Goal: Transaction & Acquisition: Subscribe to service/newsletter

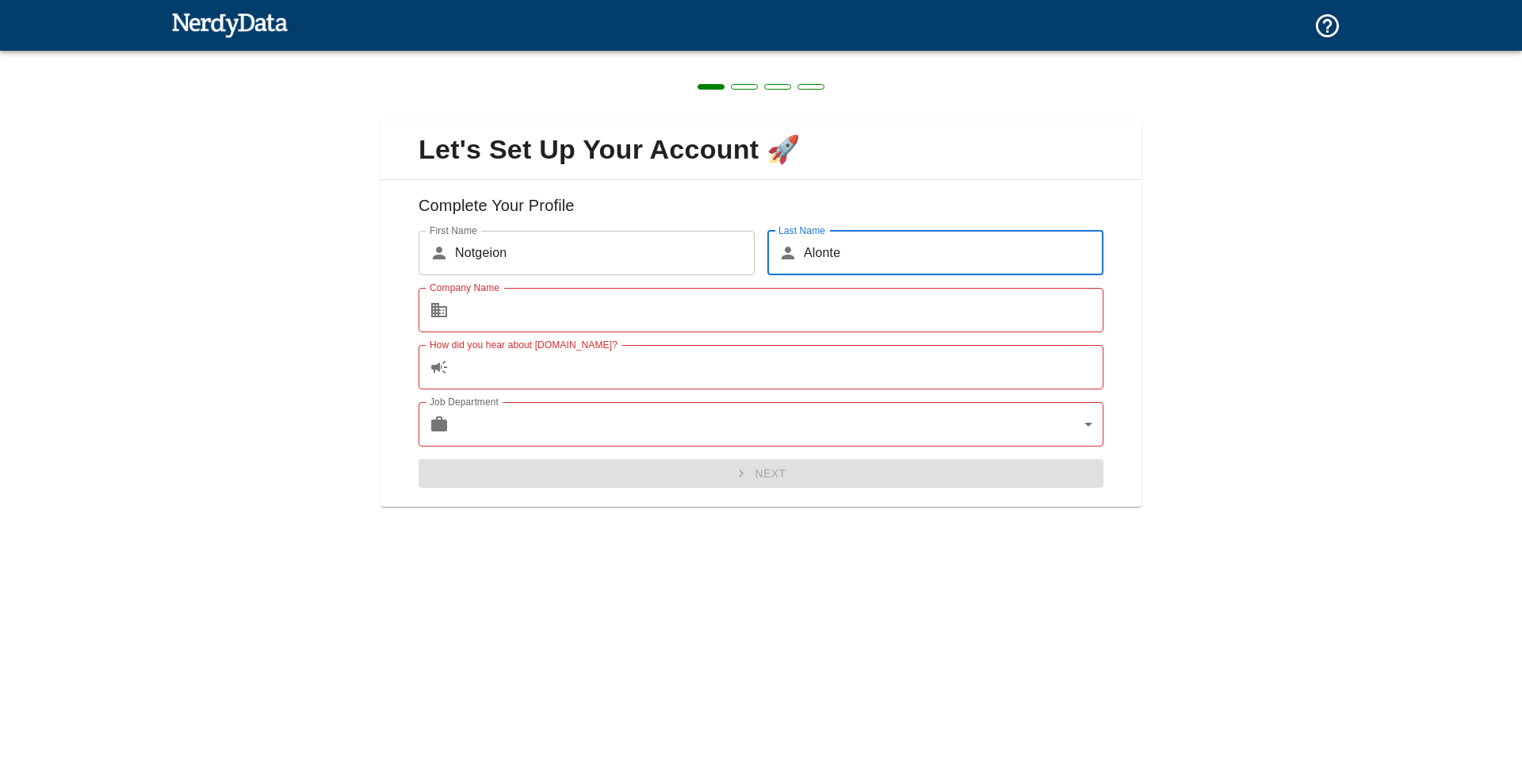
type input "Alonte"
click at [556, 317] on input "Company Name" at bounding box center [779, 310] width 648 height 44
type input "A"
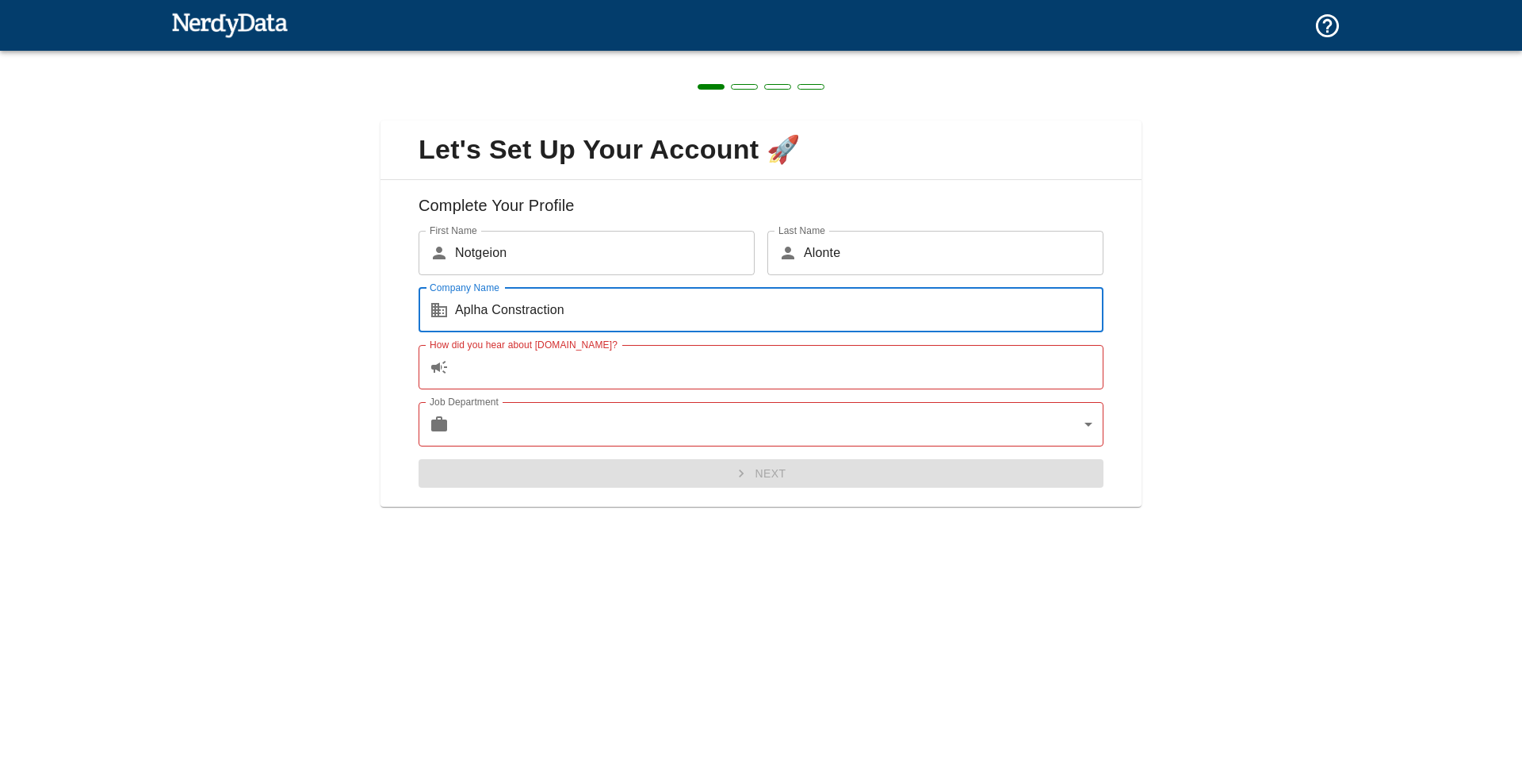
click at [536, 316] on input "Aplha Constraction" at bounding box center [779, 310] width 648 height 44
type input "Aplha Construction"
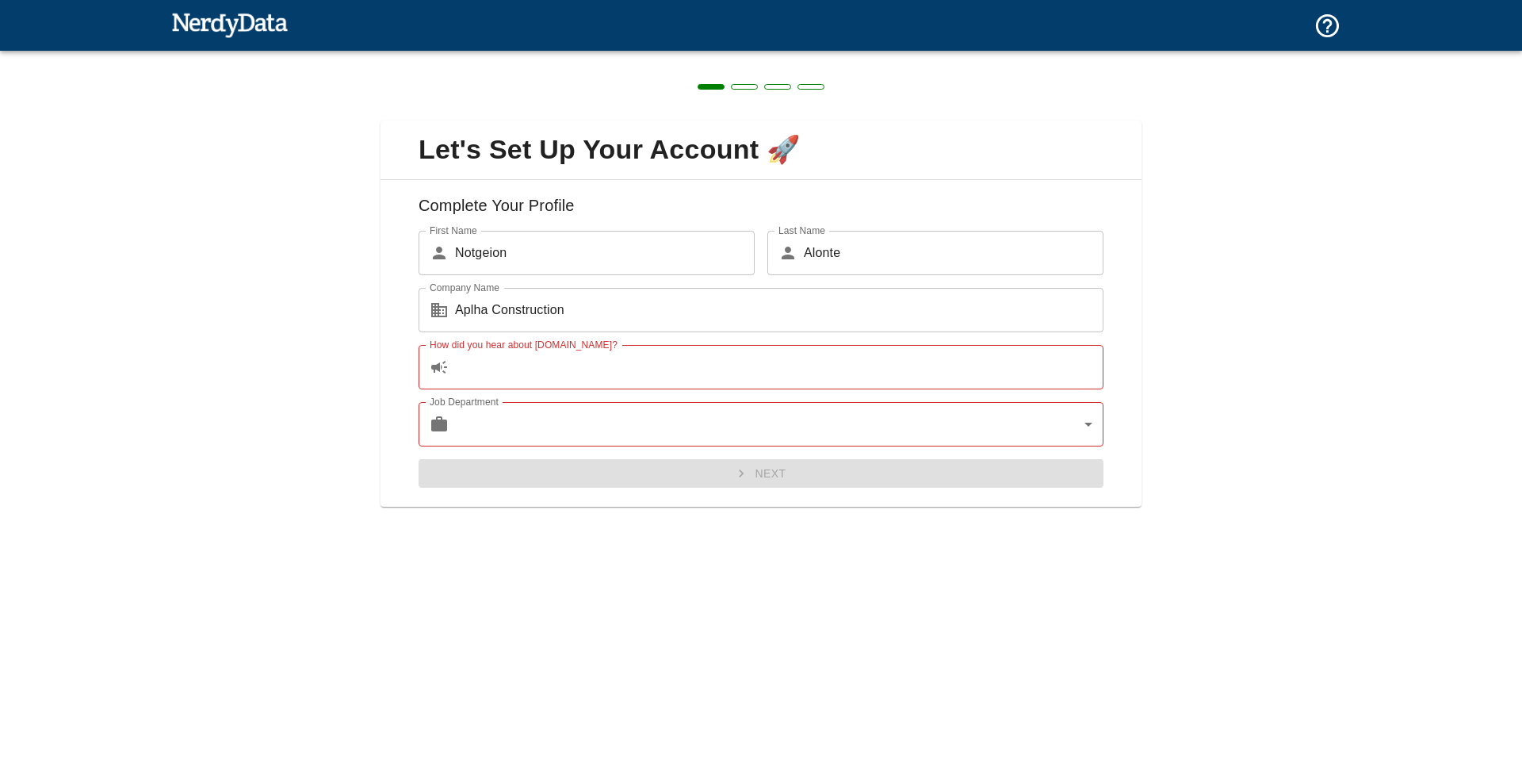
click at [640, 586] on div "Let's Set Up Your Account 🚀 Complete Your Profile First Name ​ Notgeion First N…" at bounding box center [761, 379] width 1522 height 759
click at [526, 362] on input "How did you hear about [DOMAIN_NAME]?" at bounding box center [779, 367] width 648 height 44
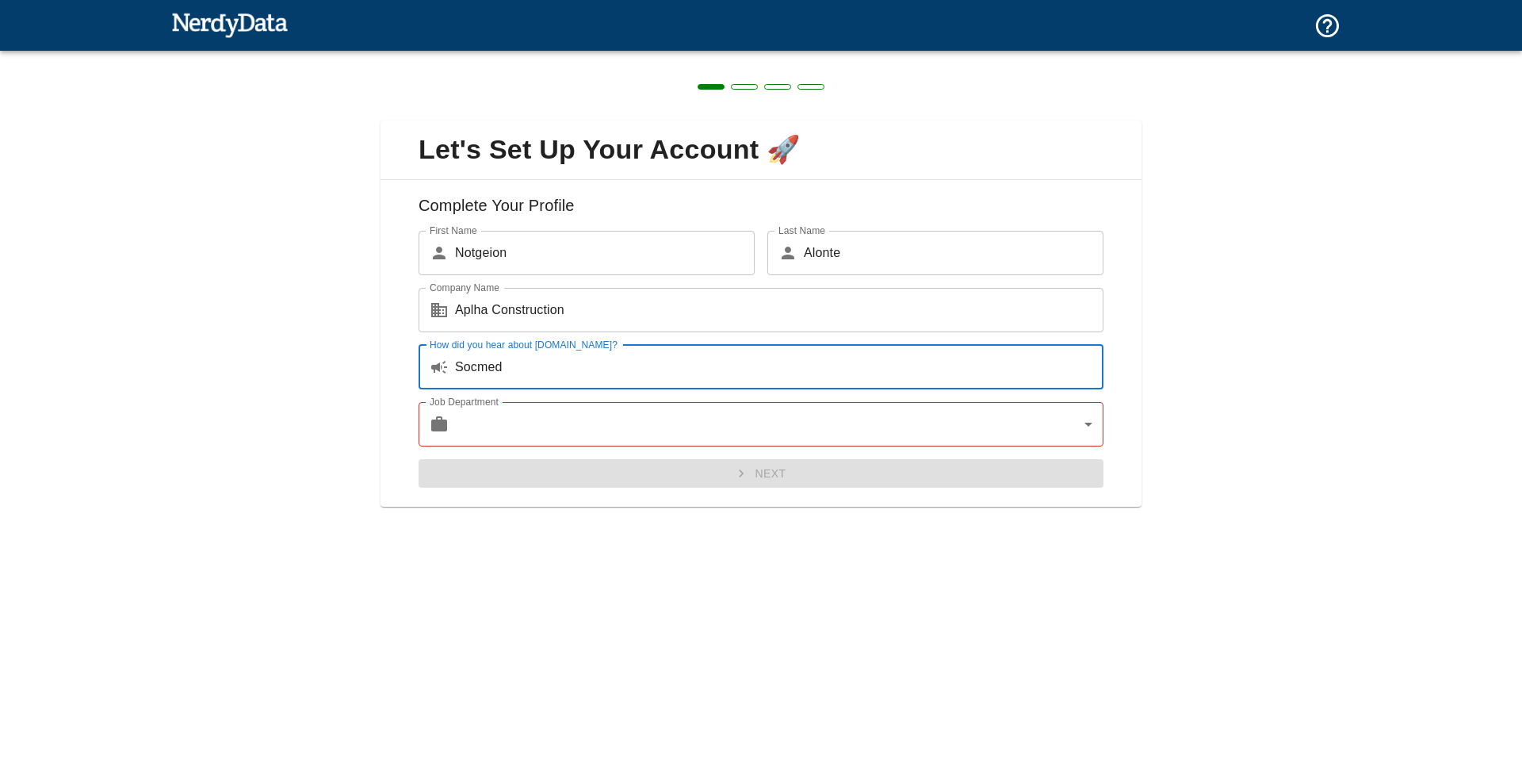
type input "Socmed"
click at [465, 55] on body "Technologies Domains Pricing Products Create a Report Create a list of websites…" at bounding box center [761, 27] width 1522 height 55
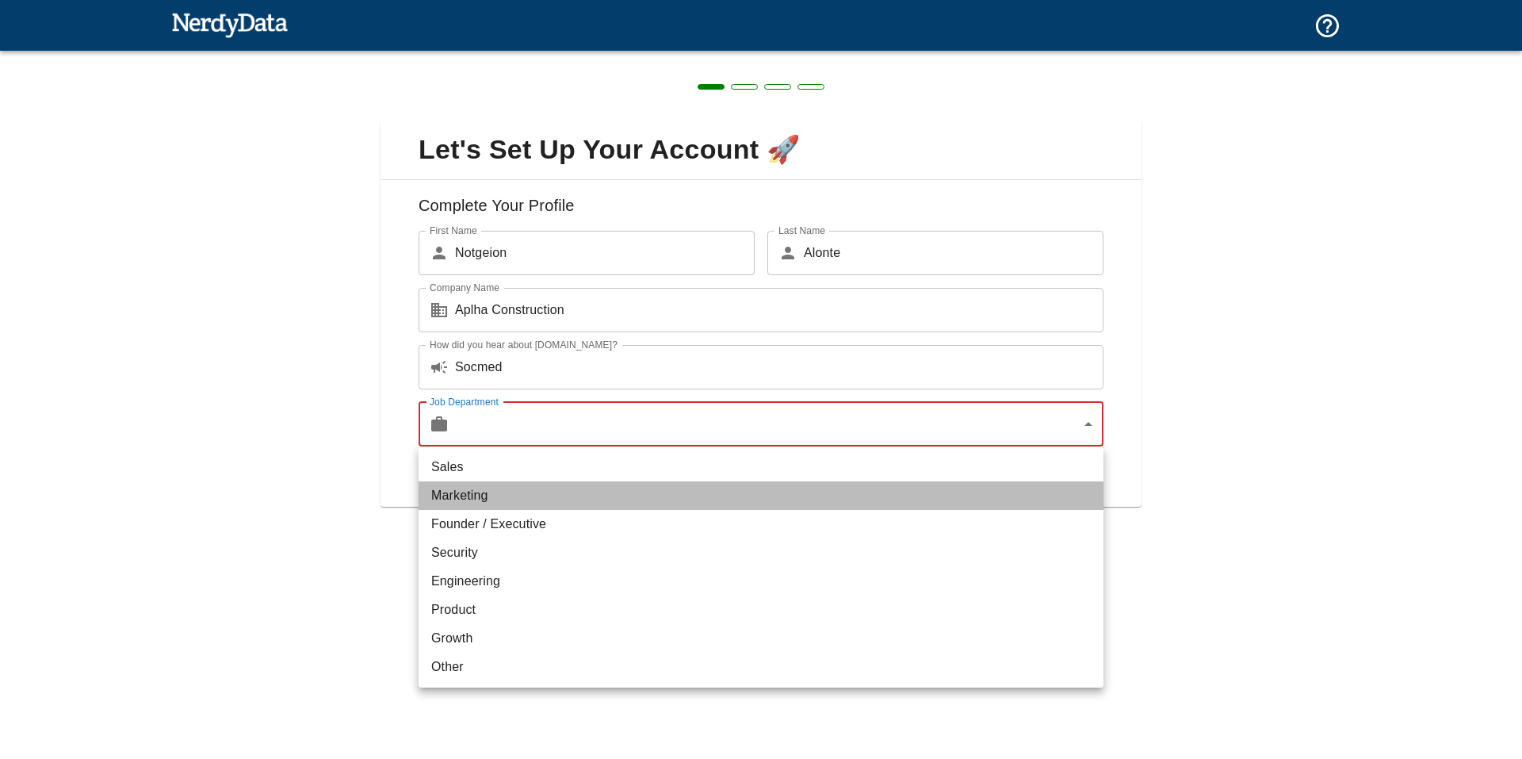
click at [504, 497] on li "Marketing" at bounding box center [761, 495] width 685 height 29
type input "marketing"
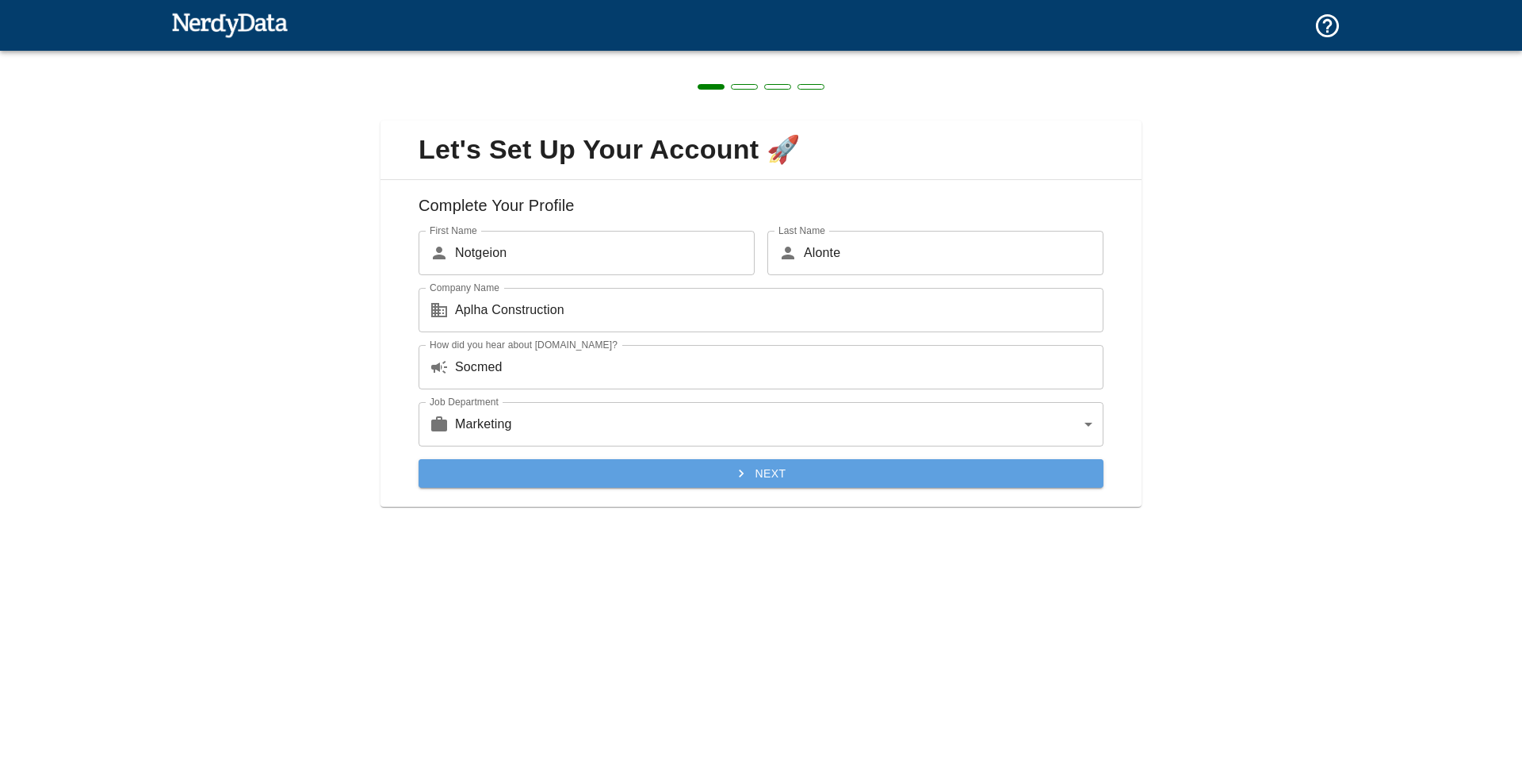
click at [598, 479] on button "Next" at bounding box center [761, 473] width 685 height 29
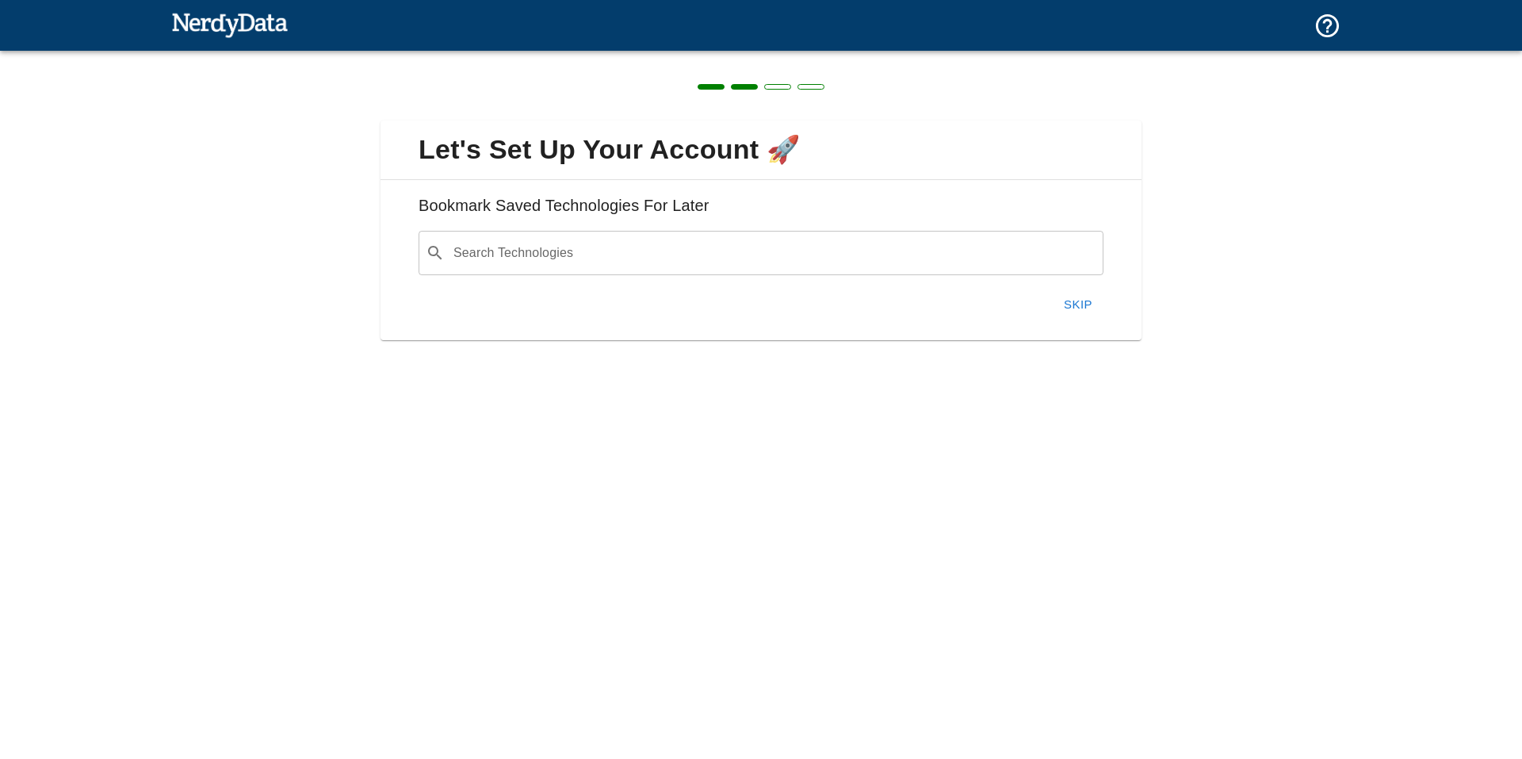
click at [1078, 304] on button "Skip" at bounding box center [1078, 304] width 51 height 33
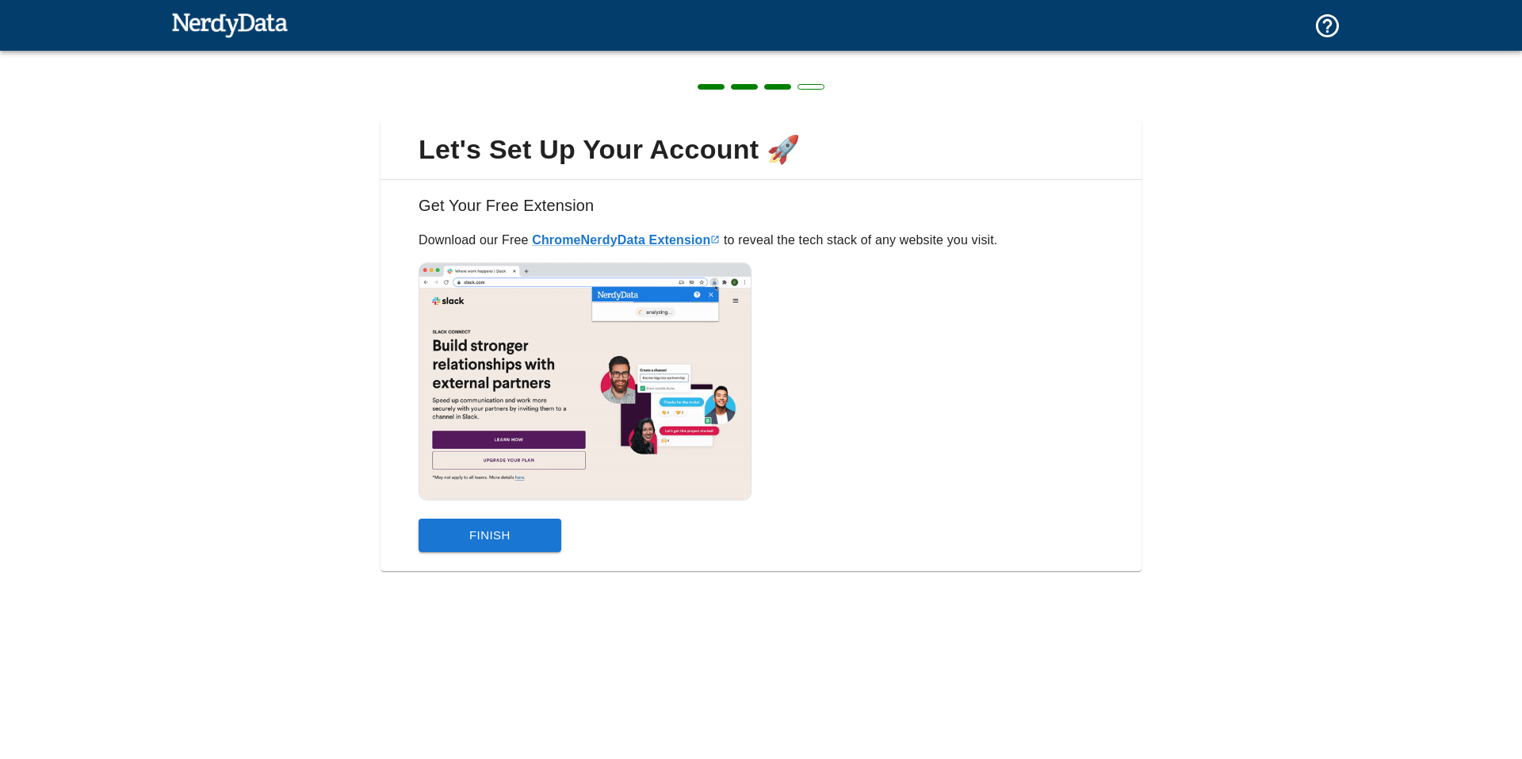
click at [537, 526] on button "Finish" at bounding box center [490, 534] width 143 height 33
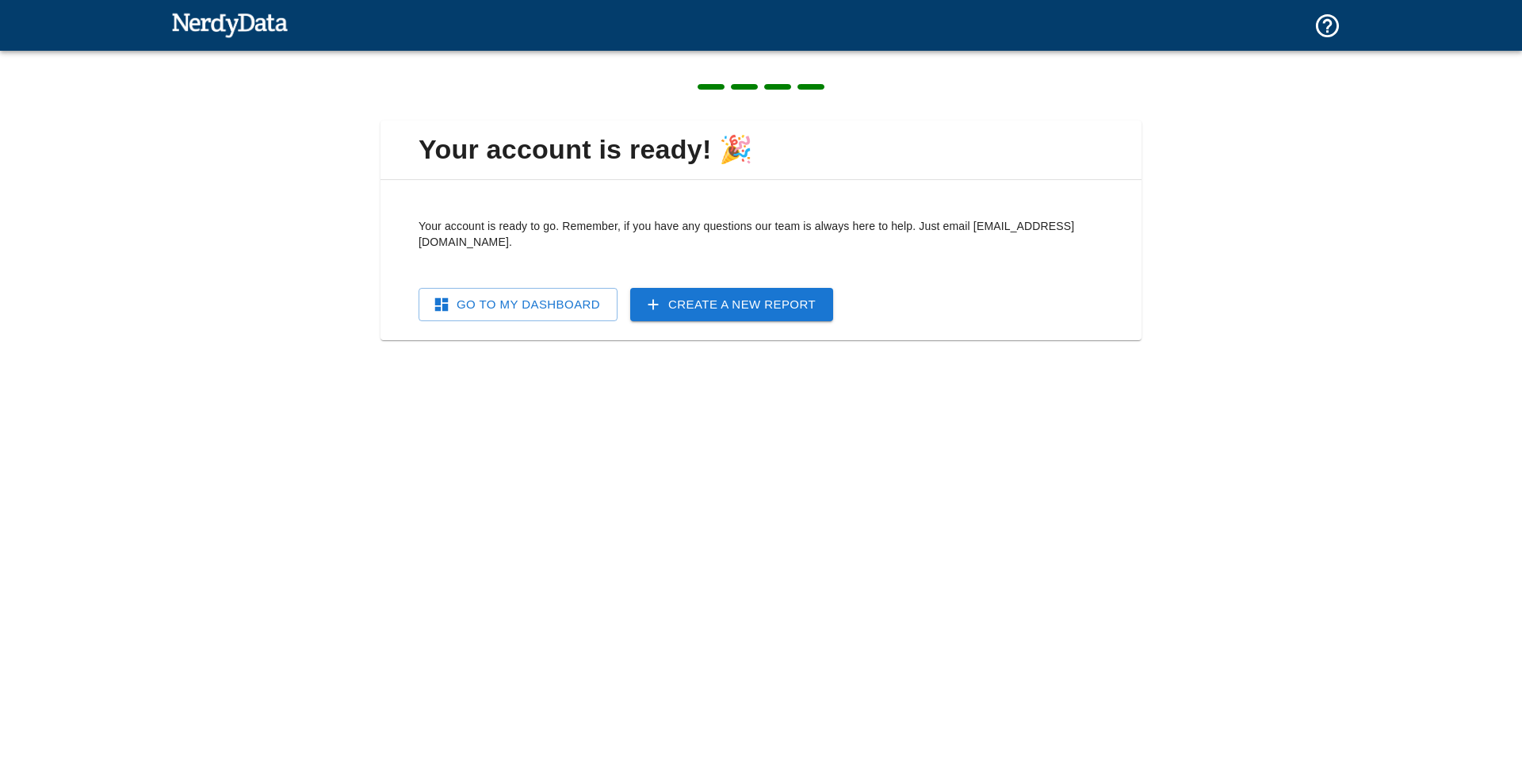
click at [562, 288] on link "Go To My Dashboard" at bounding box center [518, 304] width 199 height 33
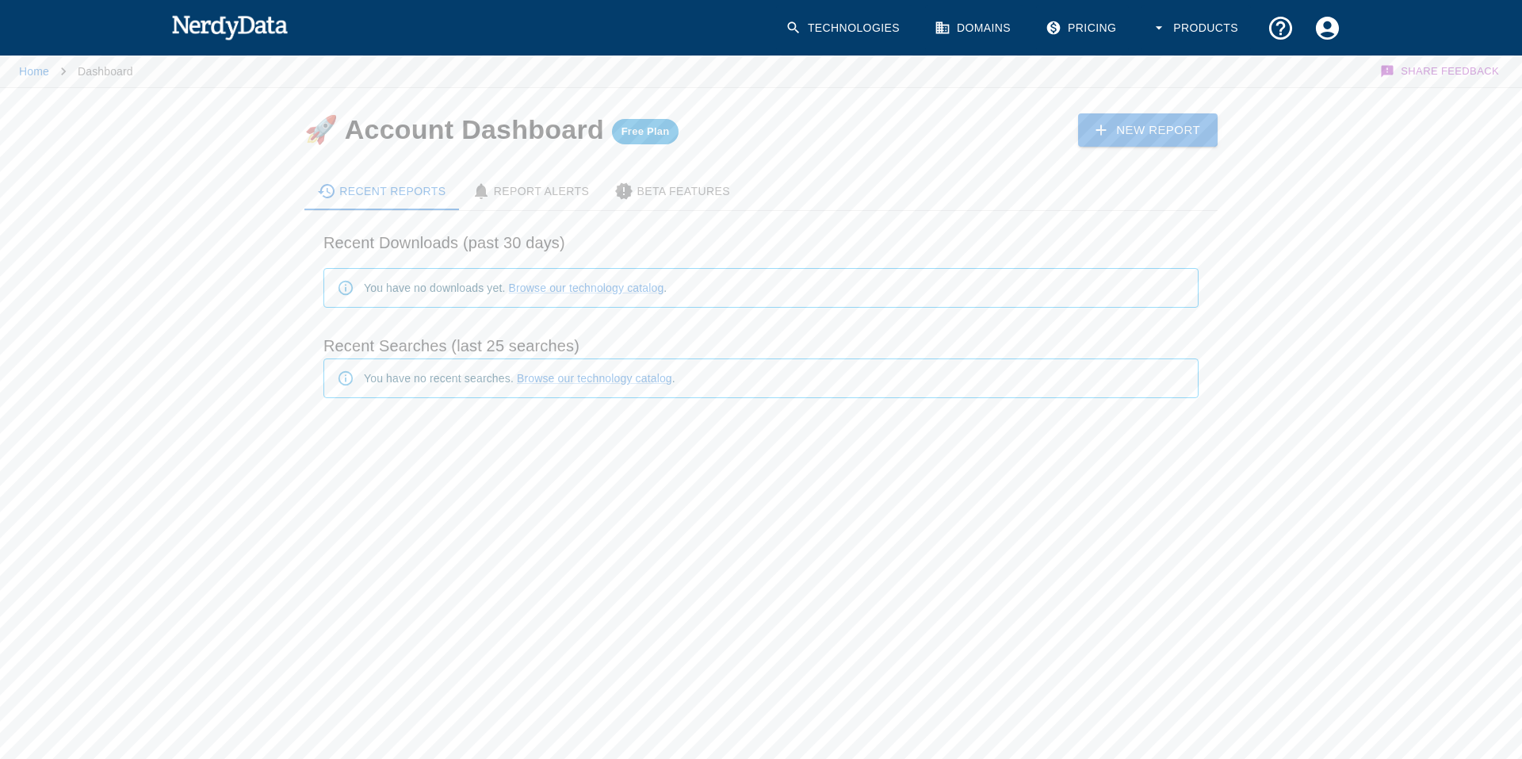
click at [849, 103] on div "New Report" at bounding box center [1022, 117] width 391 height 59
click at [1066, 30] on link "Pricing" at bounding box center [1082, 28] width 93 height 47
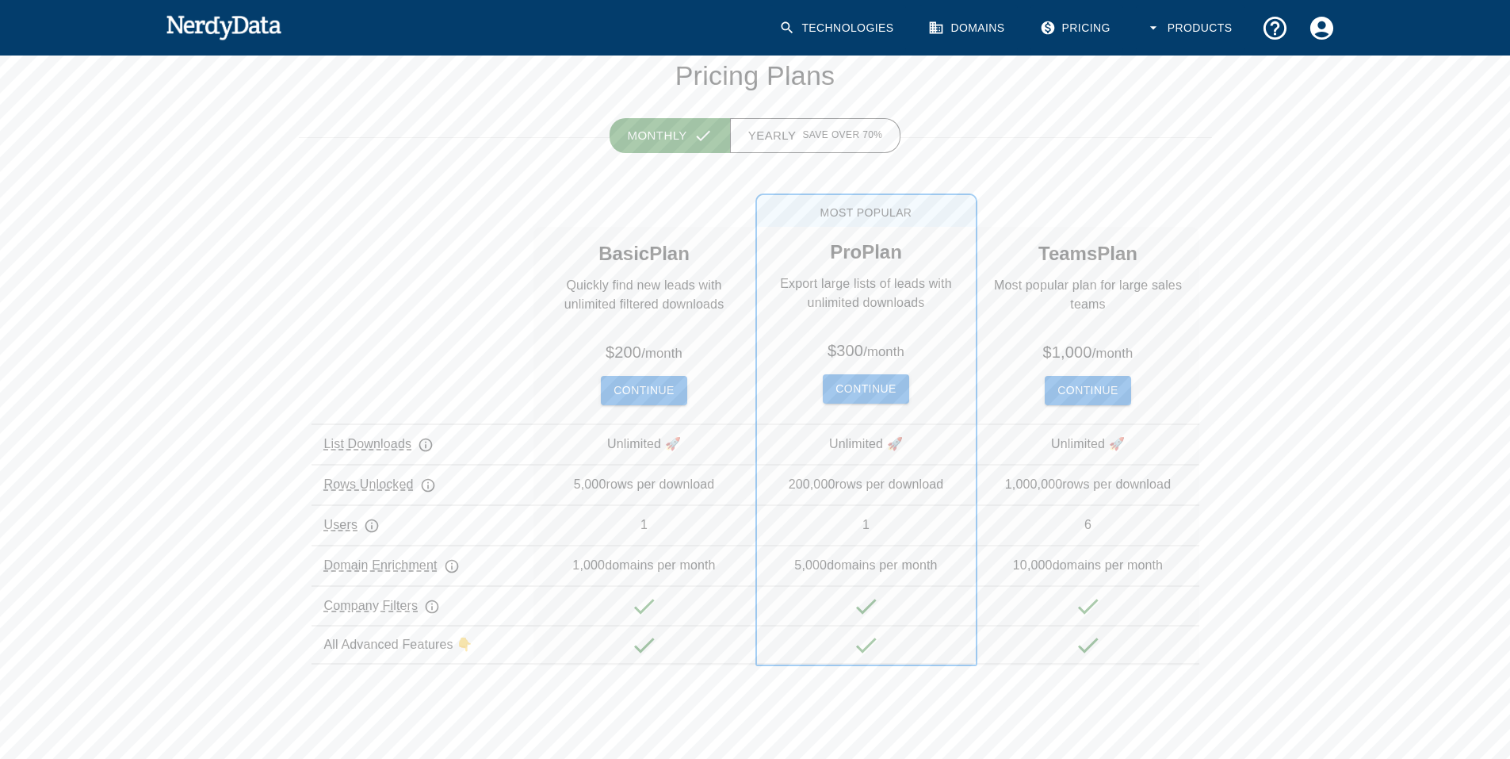
scroll to position [238, 0]
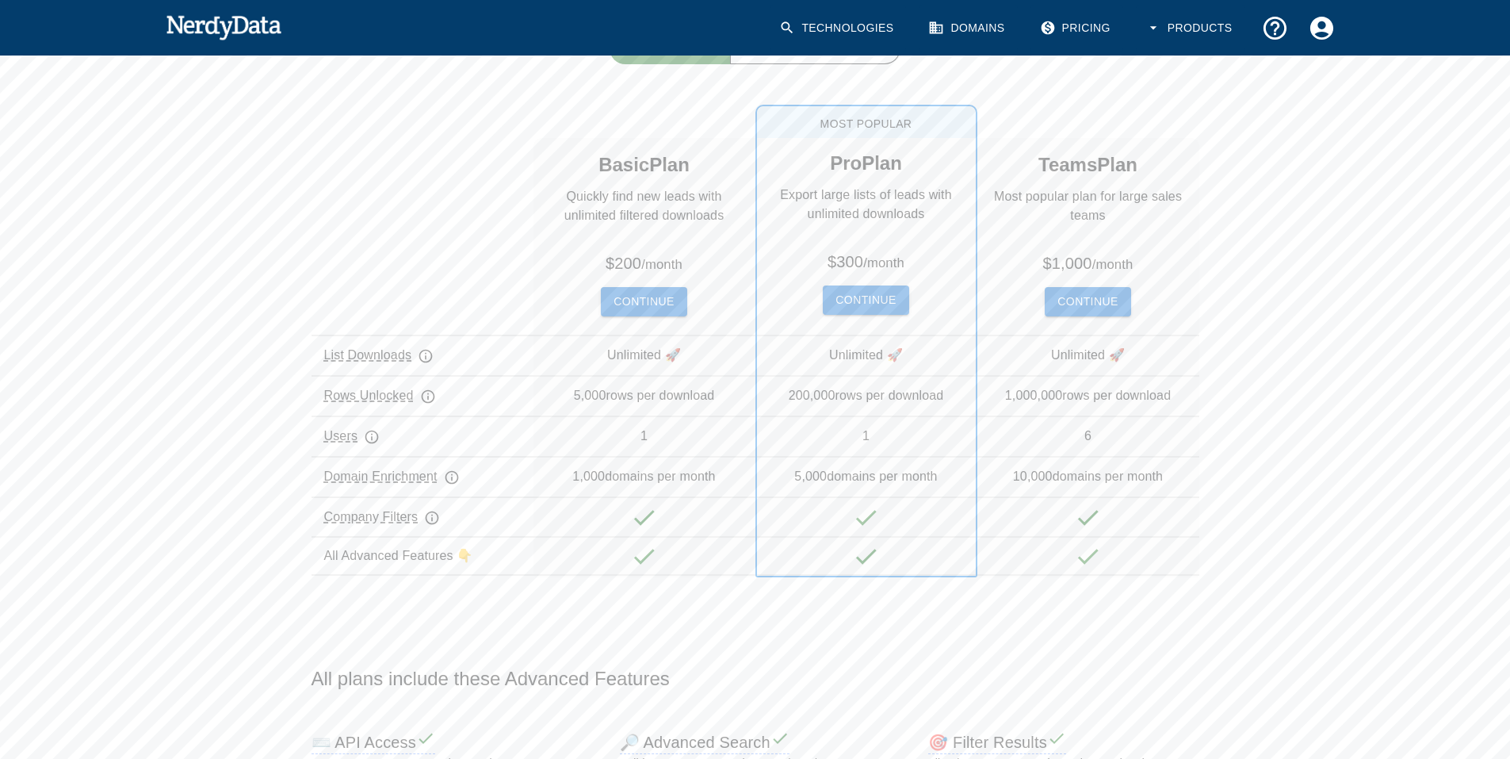
scroll to position [79, 0]
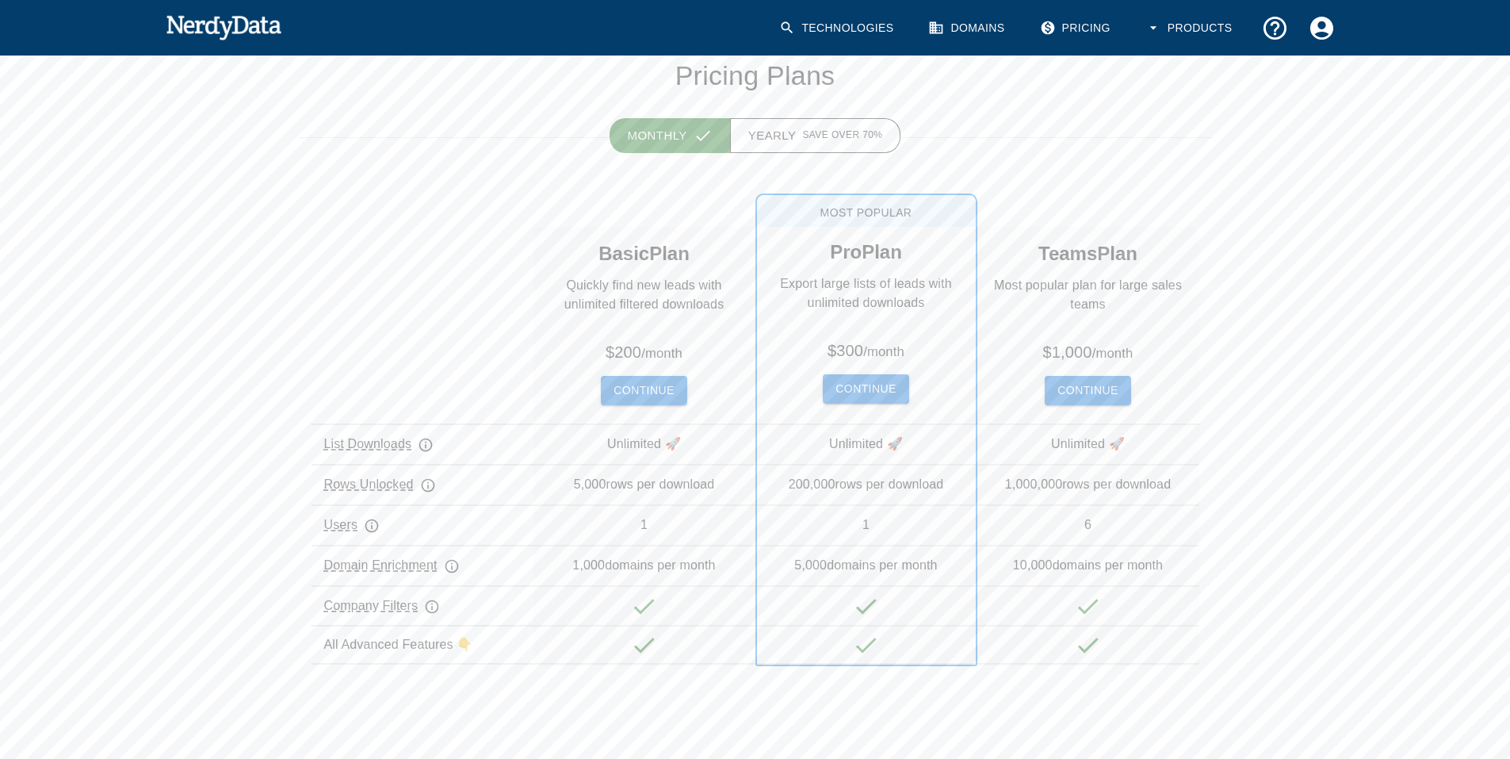
click at [662, 392] on button "Continue" at bounding box center [644, 390] width 86 height 29
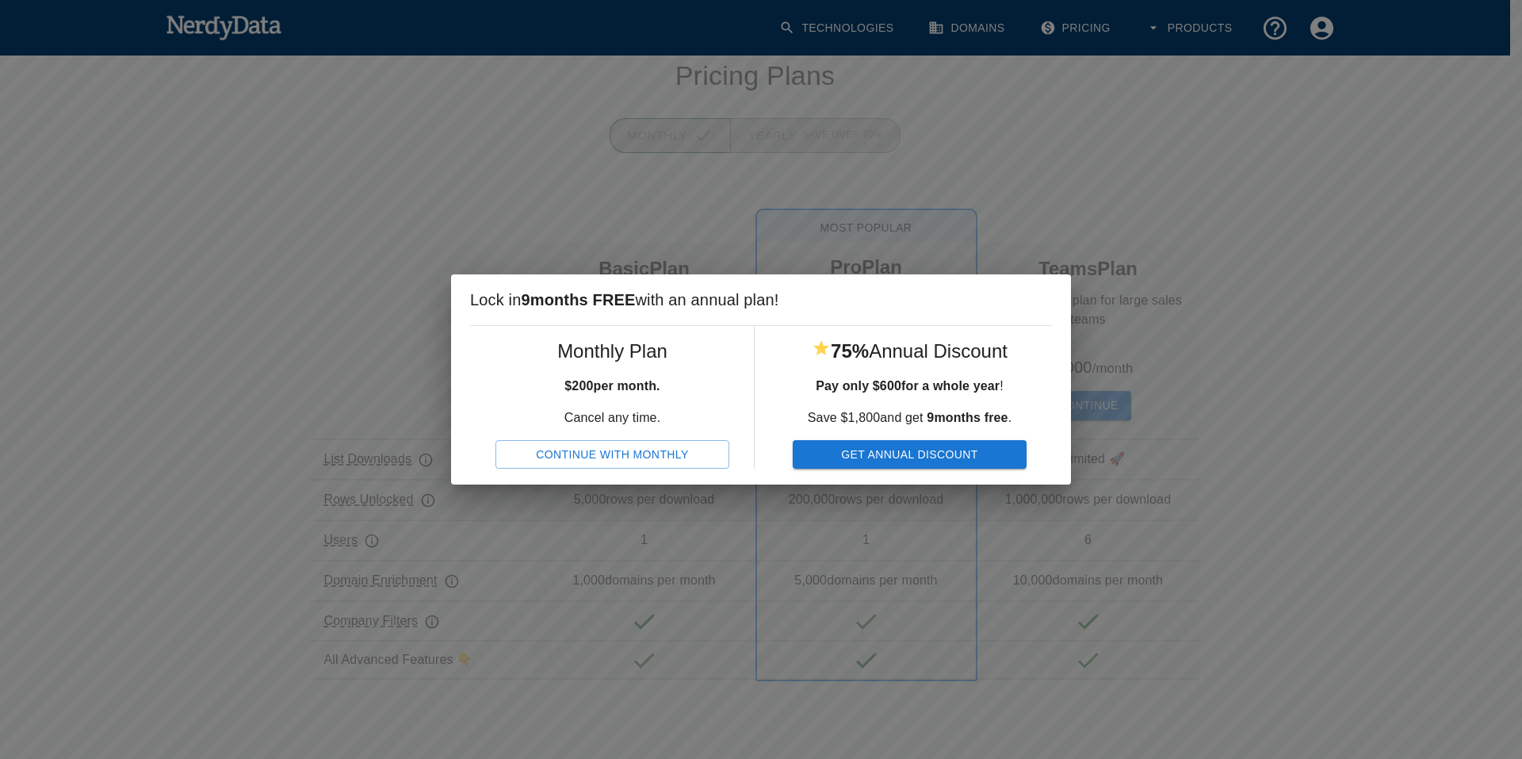
click at [685, 457] on button "Continue With Monthly" at bounding box center [612, 454] width 234 height 29
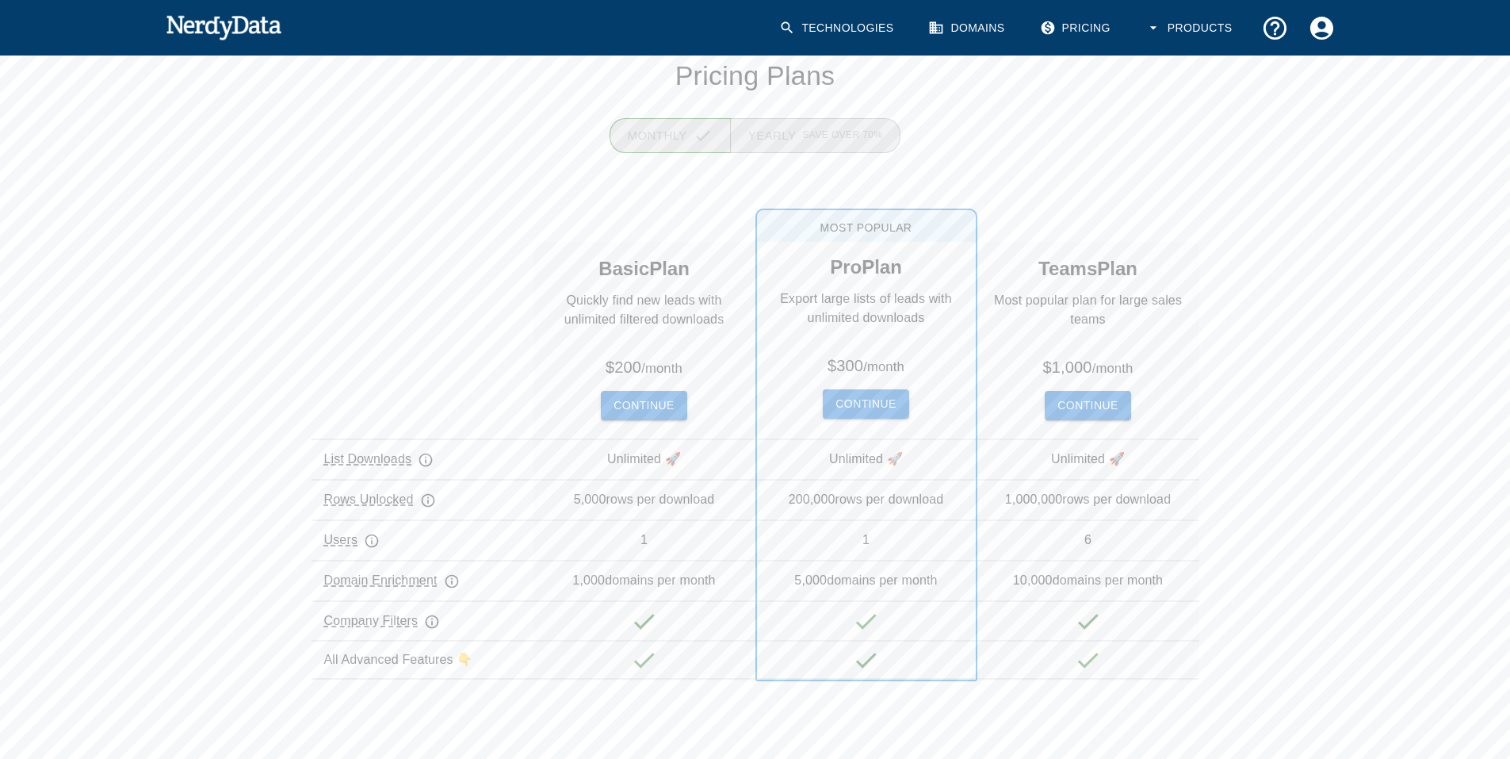
scroll to position [0, 0]
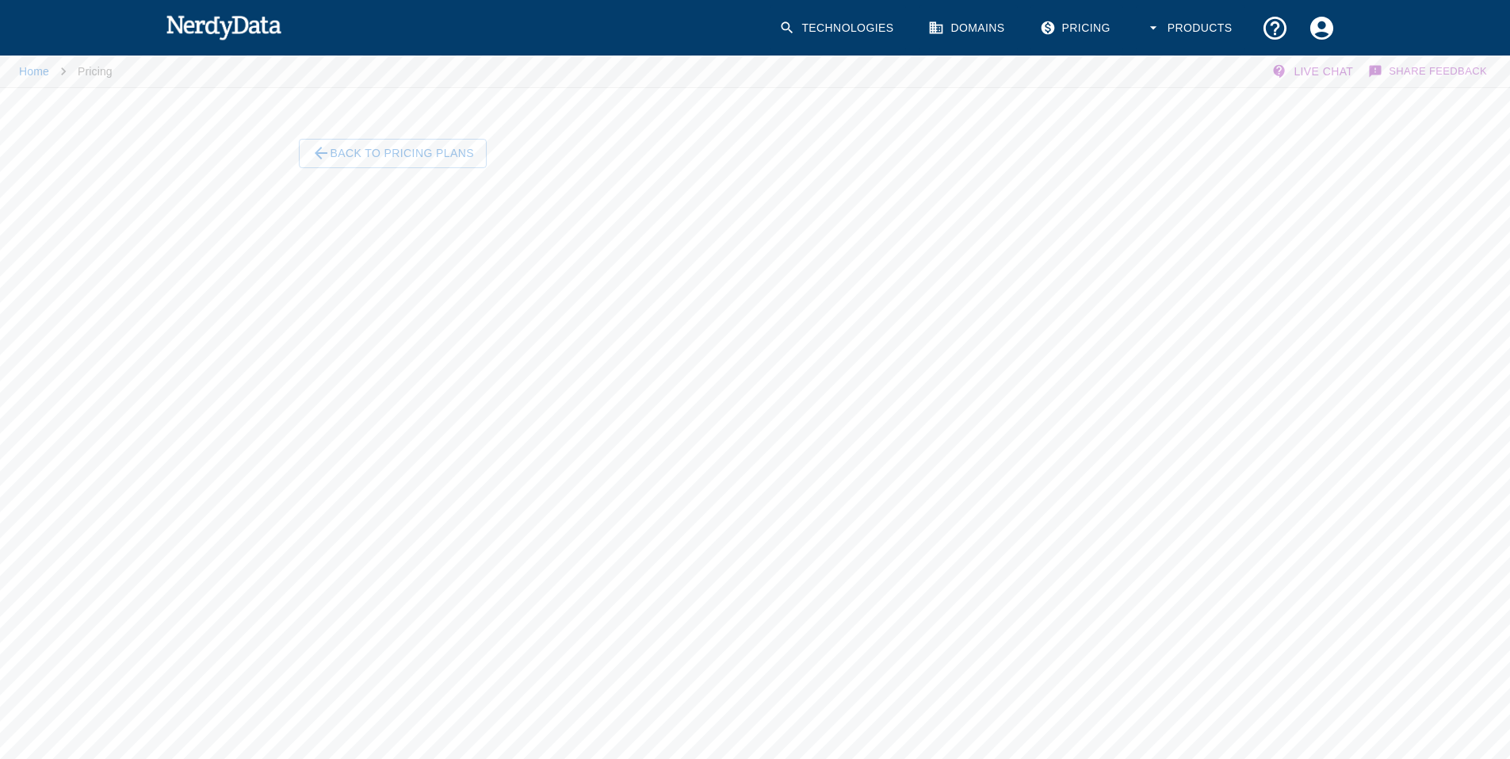
drag, startPoint x: 1398, startPoint y: 415, endPoint x: 1241, endPoint y: 391, distance: 159.5
click at [1398, 415] on div "Home Pricing Live Chat Share Feedback Back To Pricing Plans" at bounding box center [755, 416] width 1510 height 727
click at [1279, 483] on div "Home Pricing Live Chat Share Feedback Back To Pricing Plans" at bounding box center [755, 416] width 1510 height 727
